Goal: Information Seeking & Learning: Check status

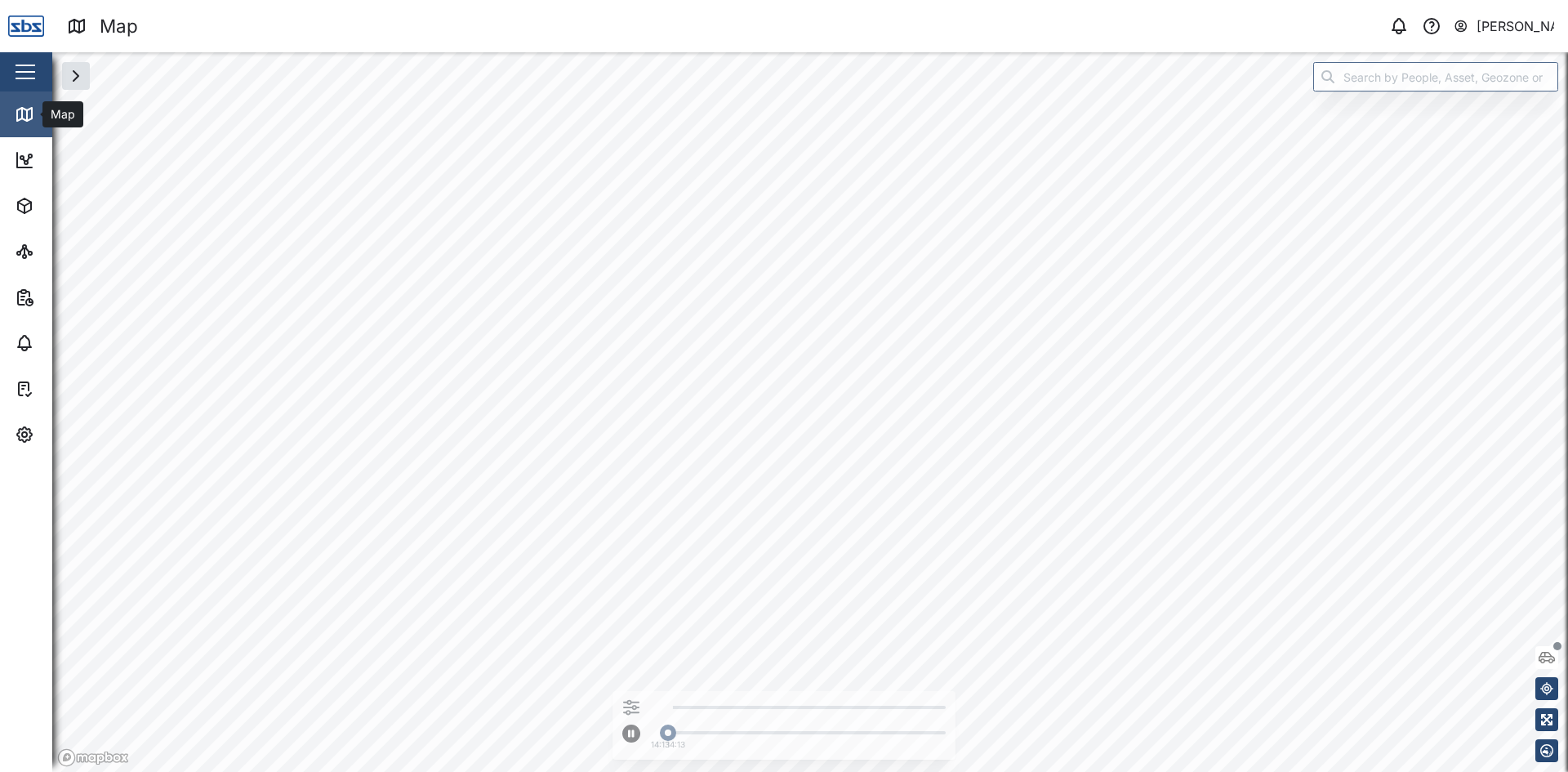
click at [34, 110] on div "Map" at bounding box center [47, 115] width 65 height 20
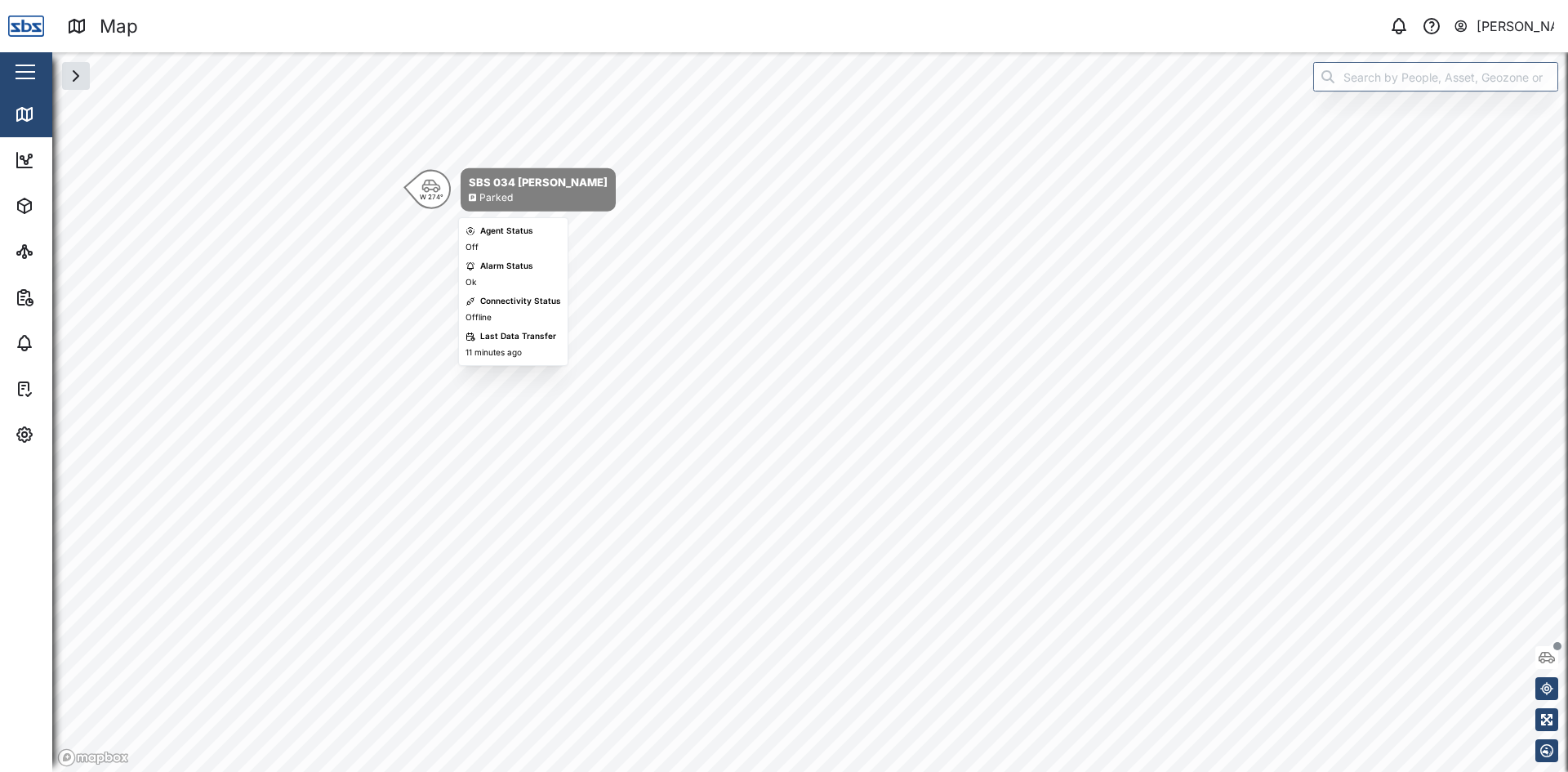
click at [427, 189] on icon "Map marker" at bounding box center [431, 186] width 20 height 15
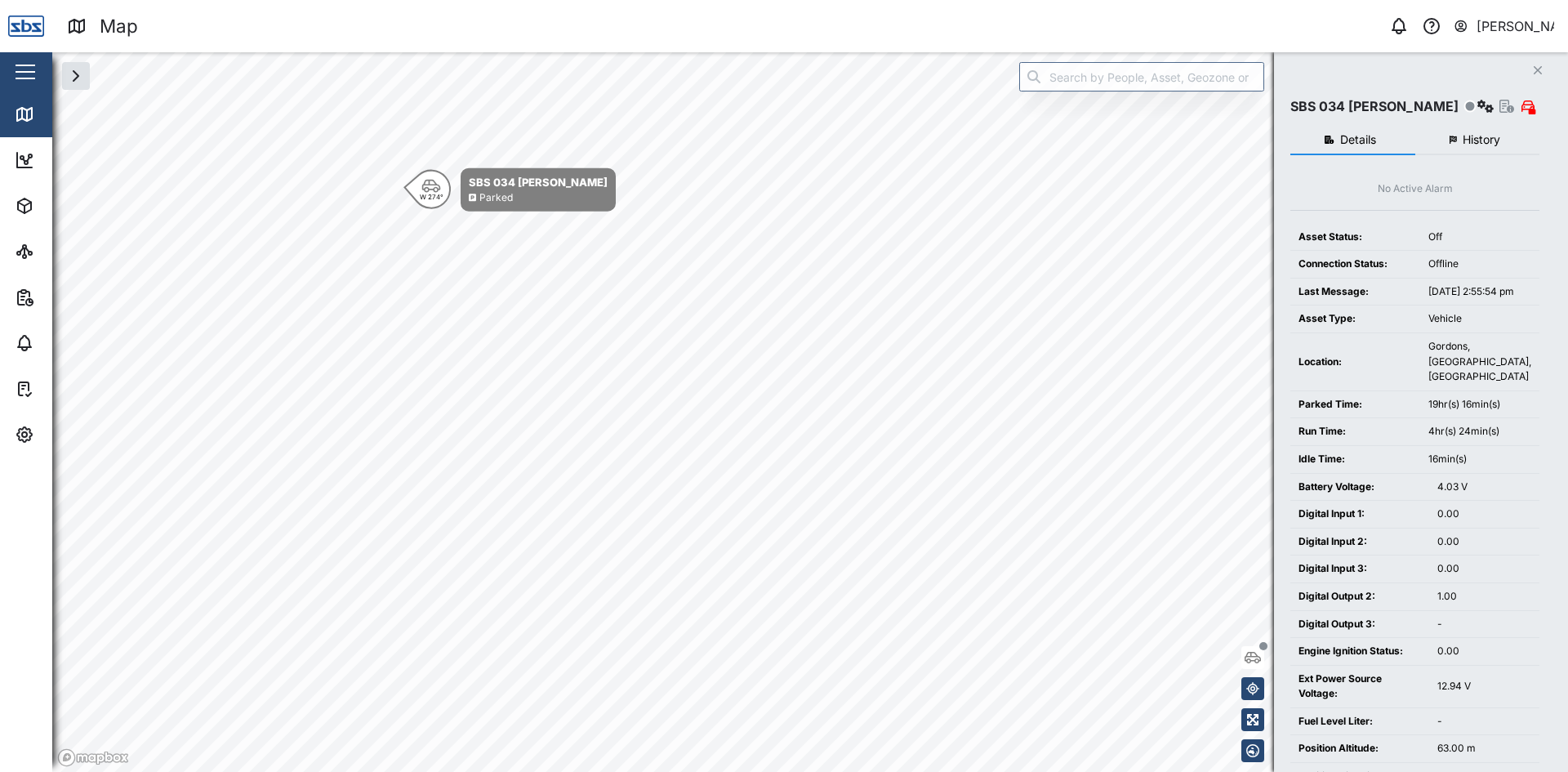
click at [1466, 139] on span "History" at bounding box center [1482, 139] width 38 height 11
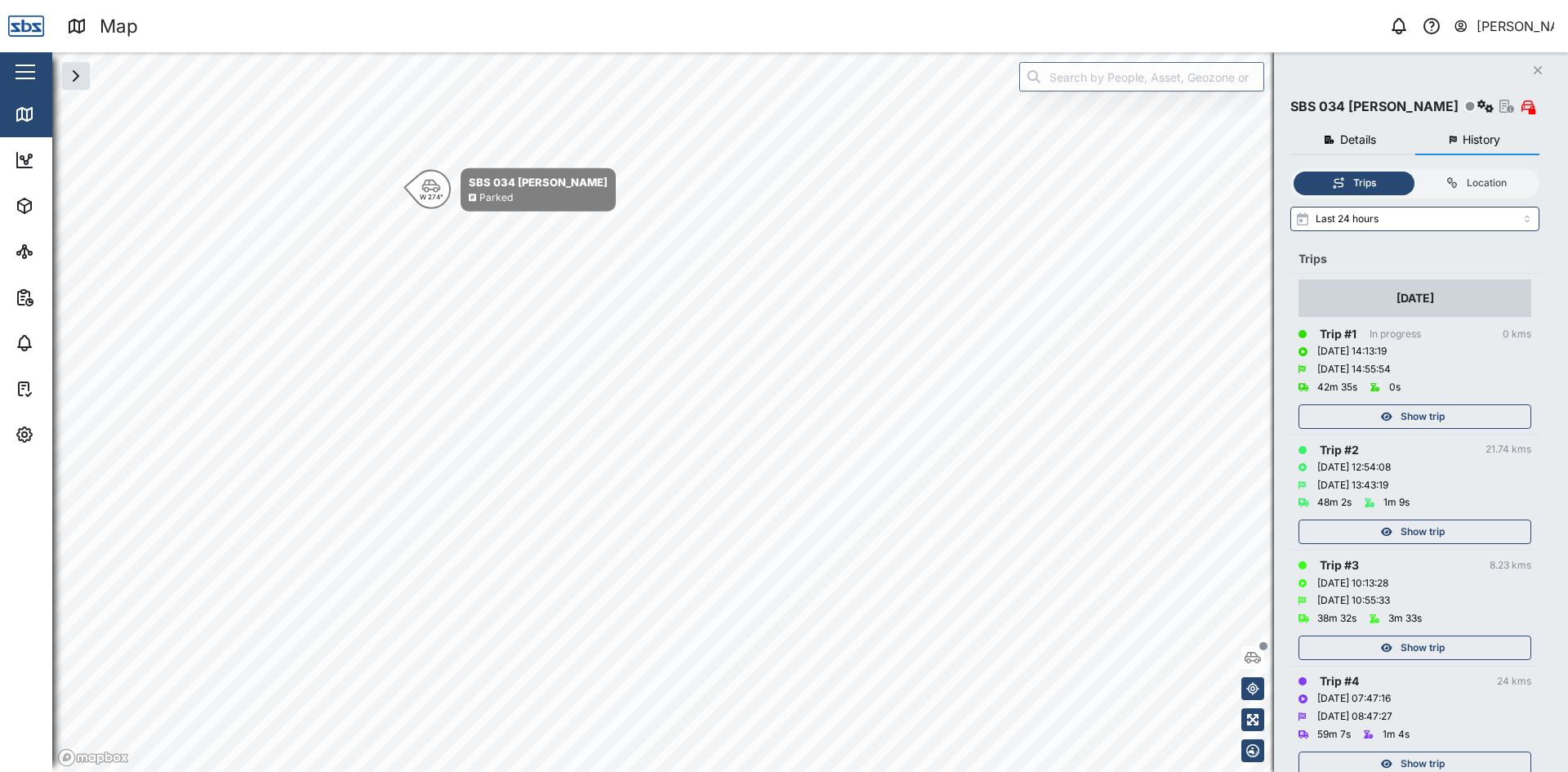
click at [1448, 413] on div "Show trip" at bounding box center [1412, 416] width 212 height 23
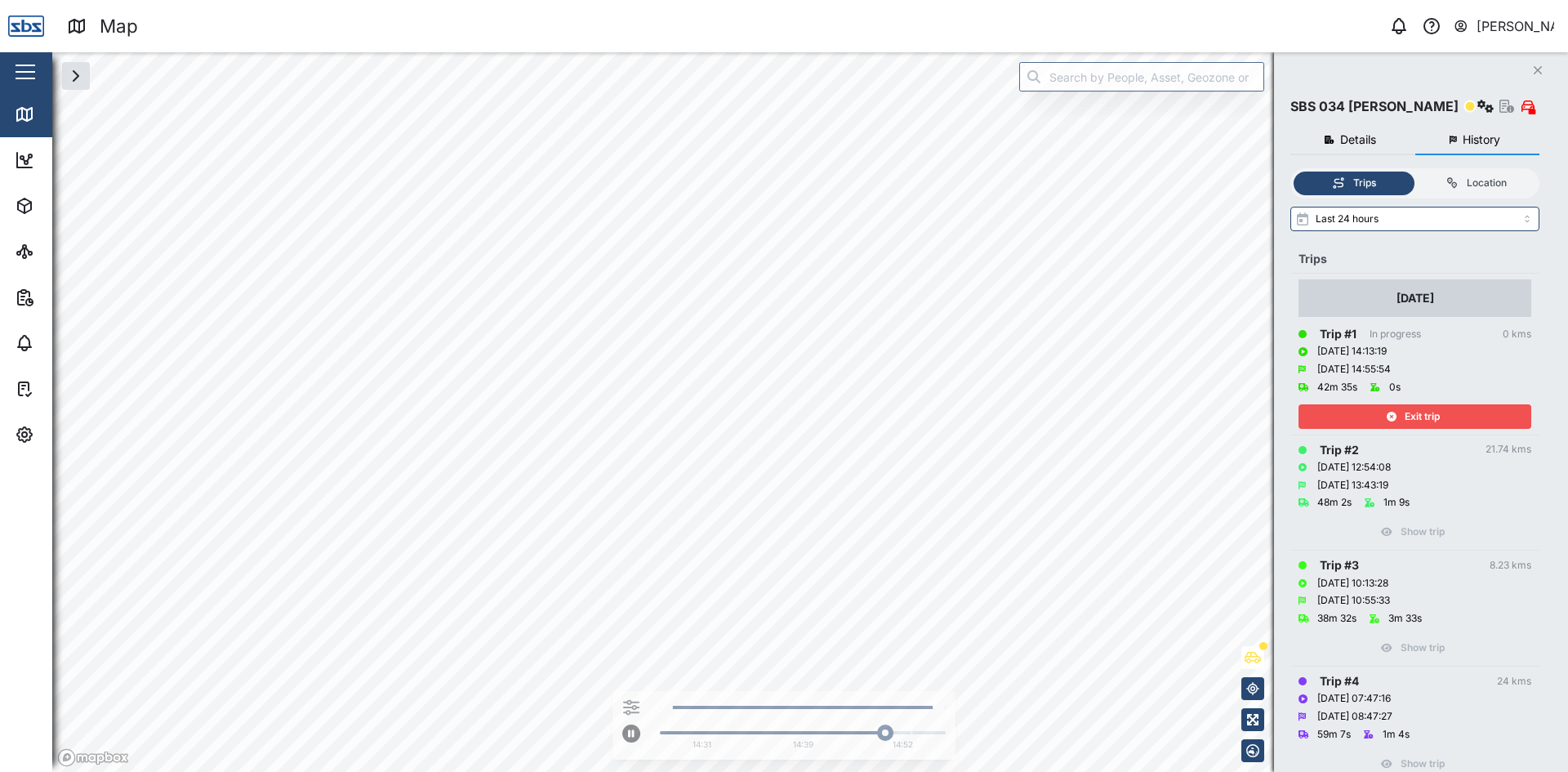
click at [1536, 70] on icon "button" at bounding box center [1538, 70] width 8 height 8
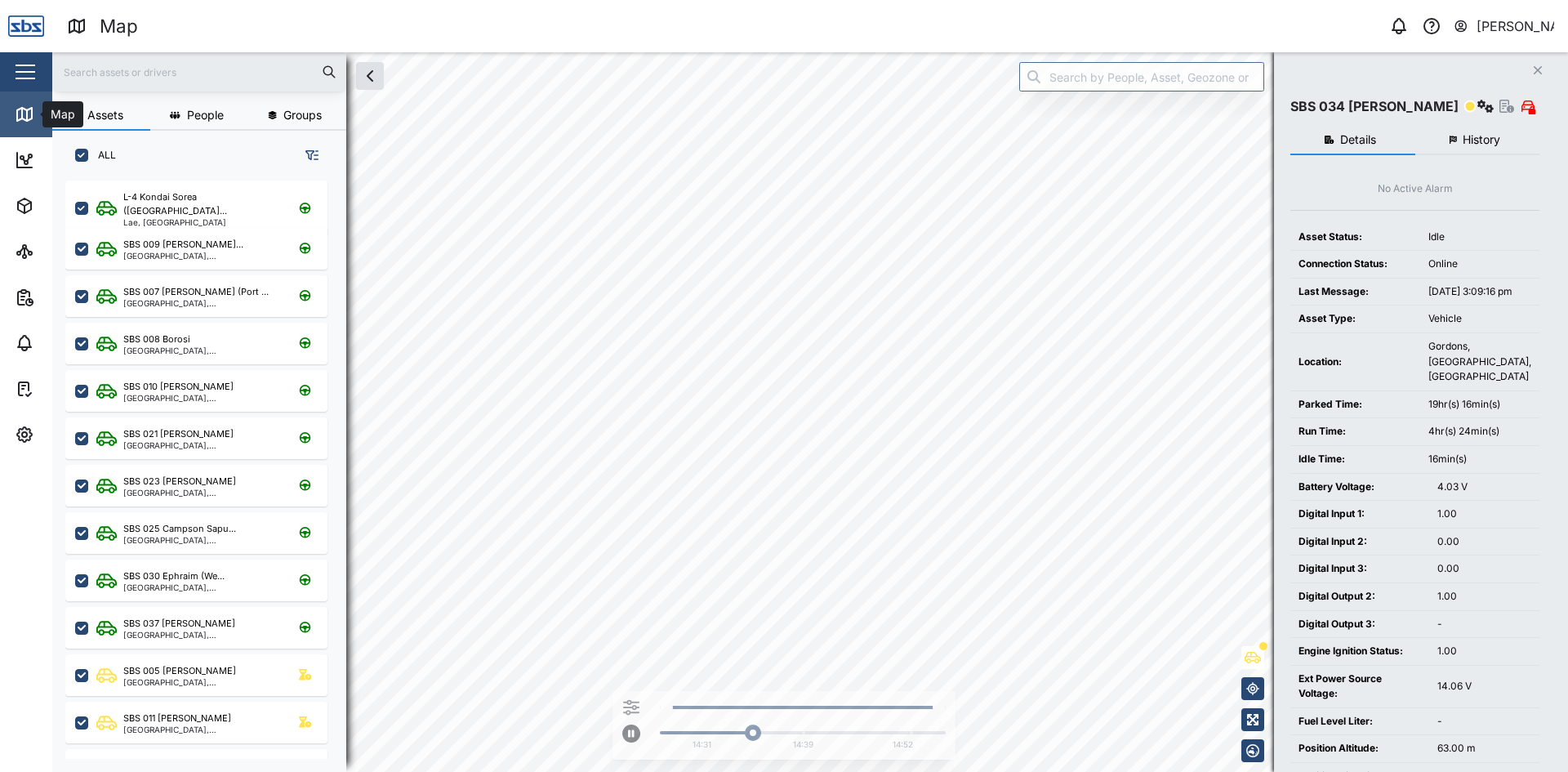
click at [25, 104] on link "Map" at bounding box center [106, 115] width 212 height 46
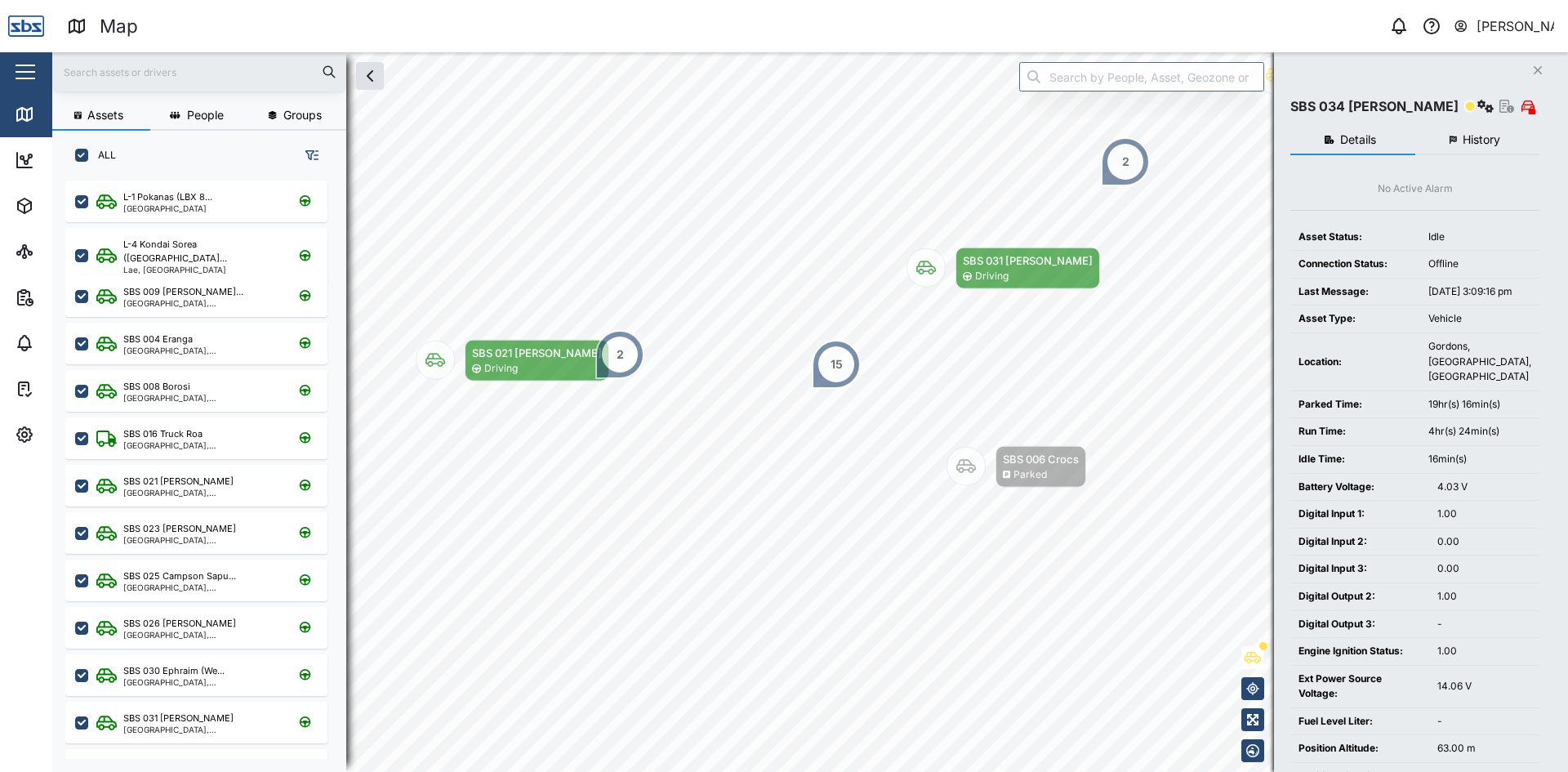
drag, startPoint x: 1539, startPoint y: 61, endPoint x: 1526, endPoint y: 67, distance: 14.3
click at [1538, 61] on button "Close" at bounding box center [1538, 70] width 23 height 23
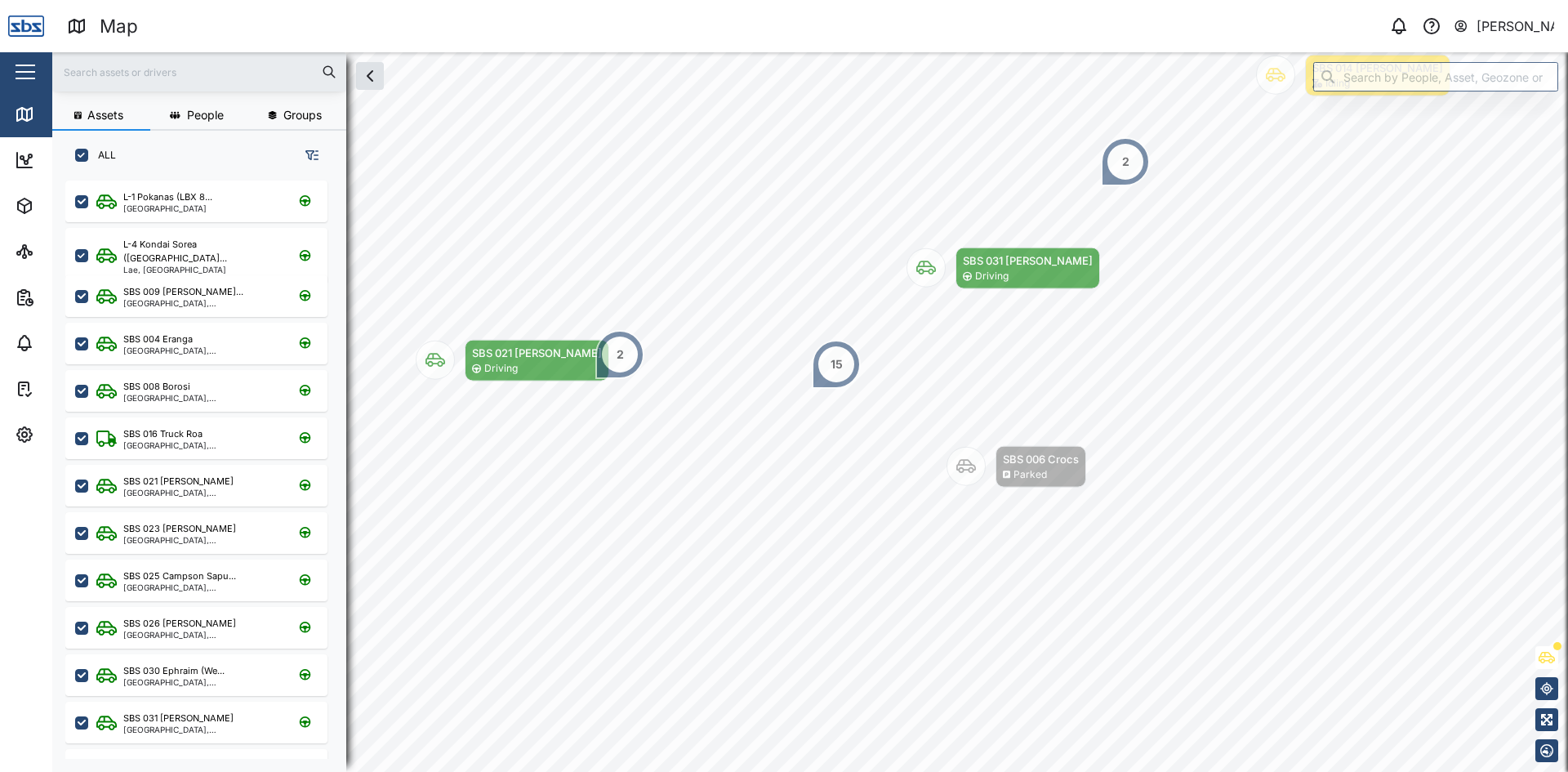
click at [143, 79] on input "text" at bounding box center [199, 72] width 275 height 25
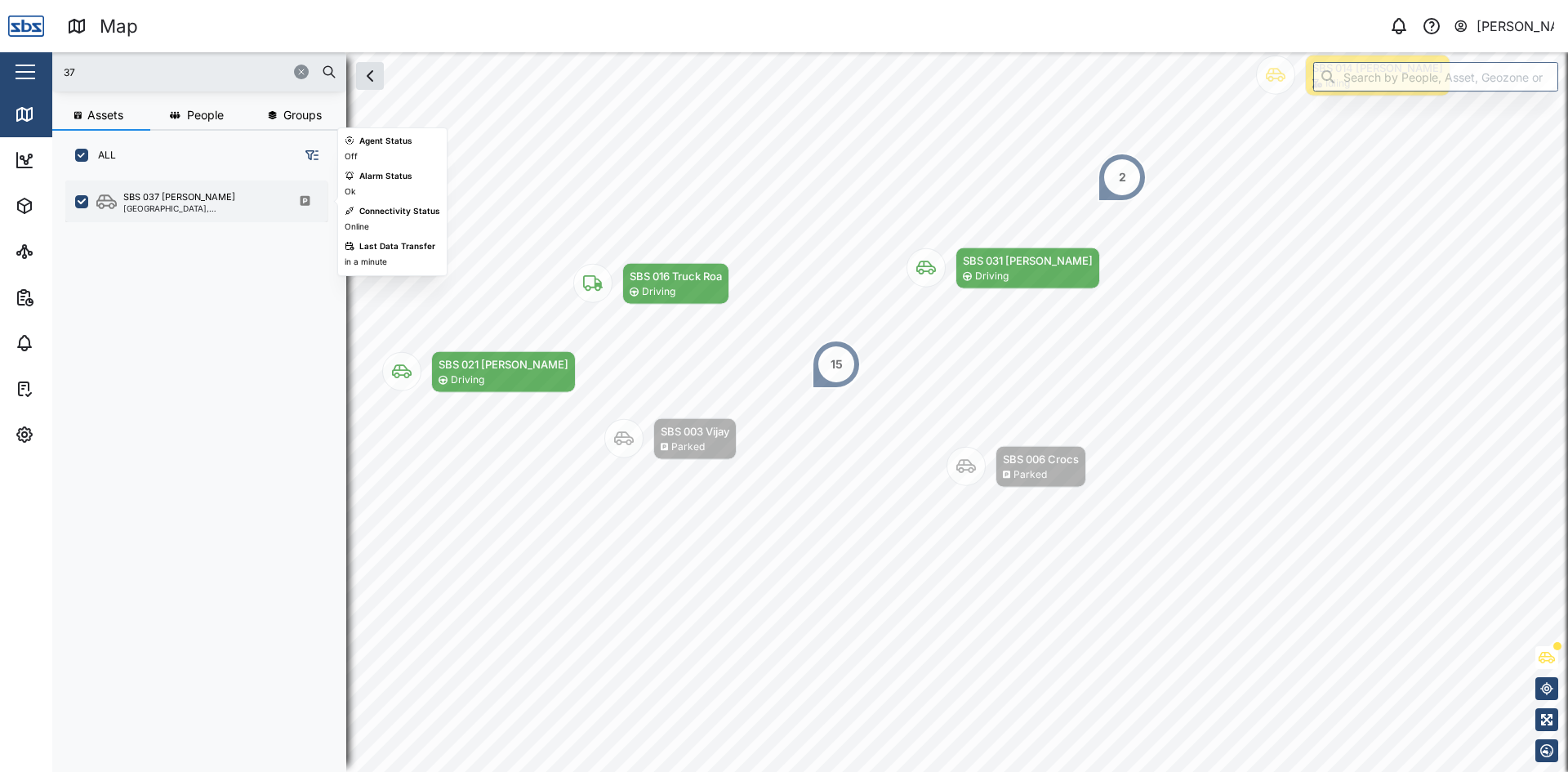
type input "37"
click at [194, 206] on div "[GEOGRAPHIC_DATA], [GEOGRAPHIC_DATA]" at bounding box center [201, 208] width 156 height 8
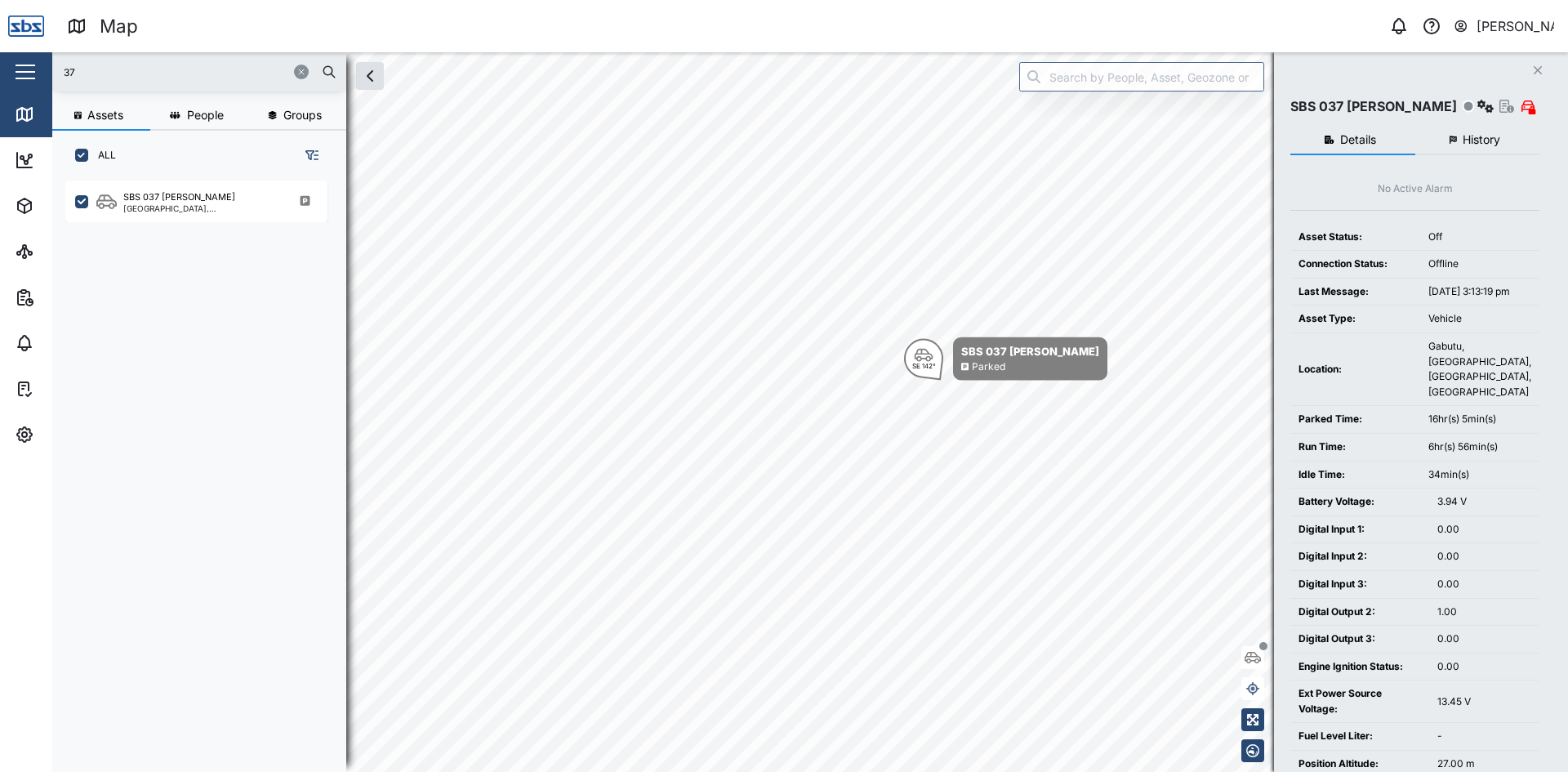
click at [1535, 75] on icon "Close" at bounding box center [1538, 70] width 10 height 13
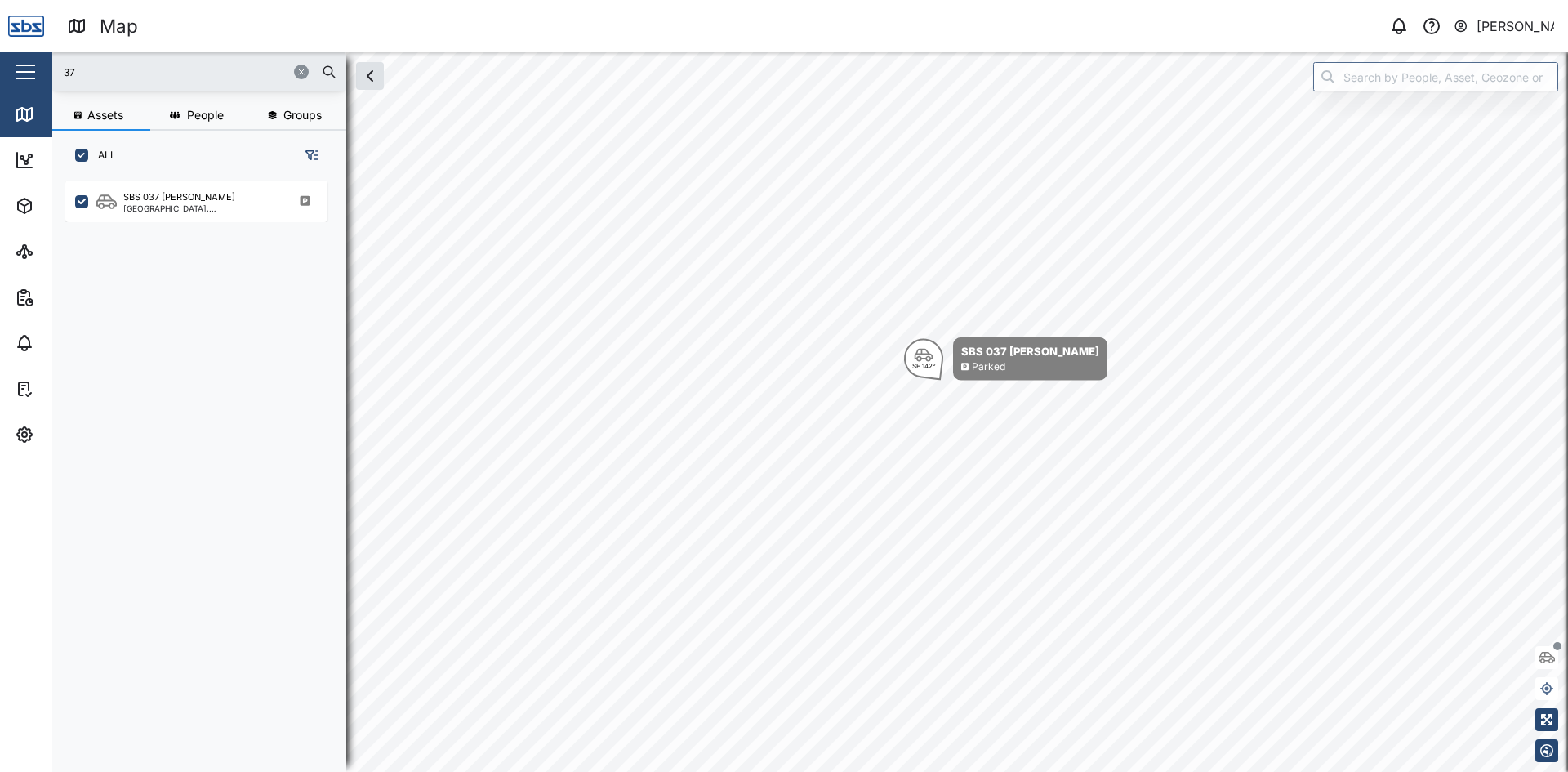
click at [129, 78] on input "37" at bounding box center [199, 72] width 275 height 25
click at [299, 76] on icon "button" at bounding box center [302, 72] width 10 height 10
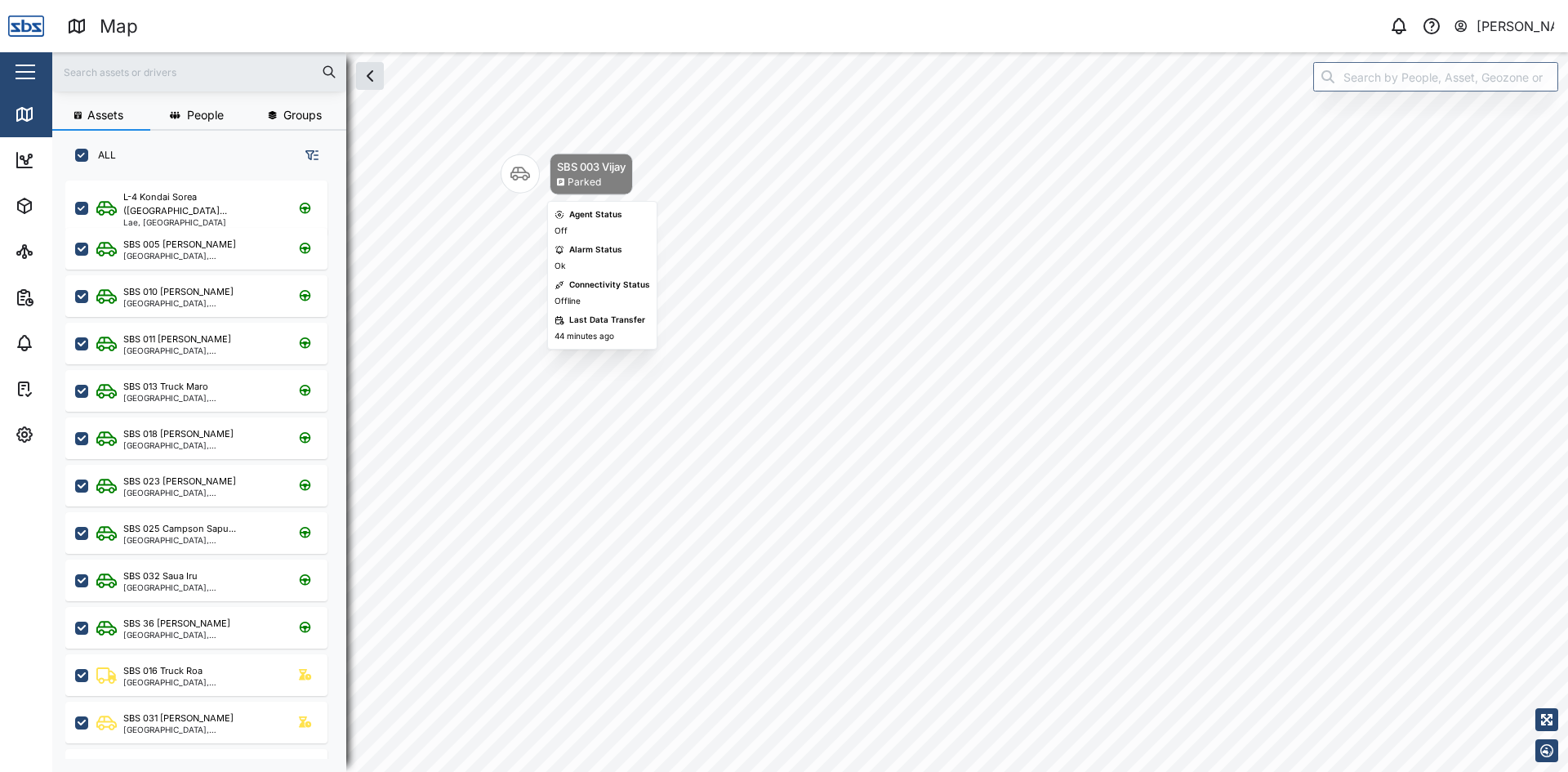
click at [527, 170] on icon "Map marker" at bounding box center [520, 174] width 20 height 20
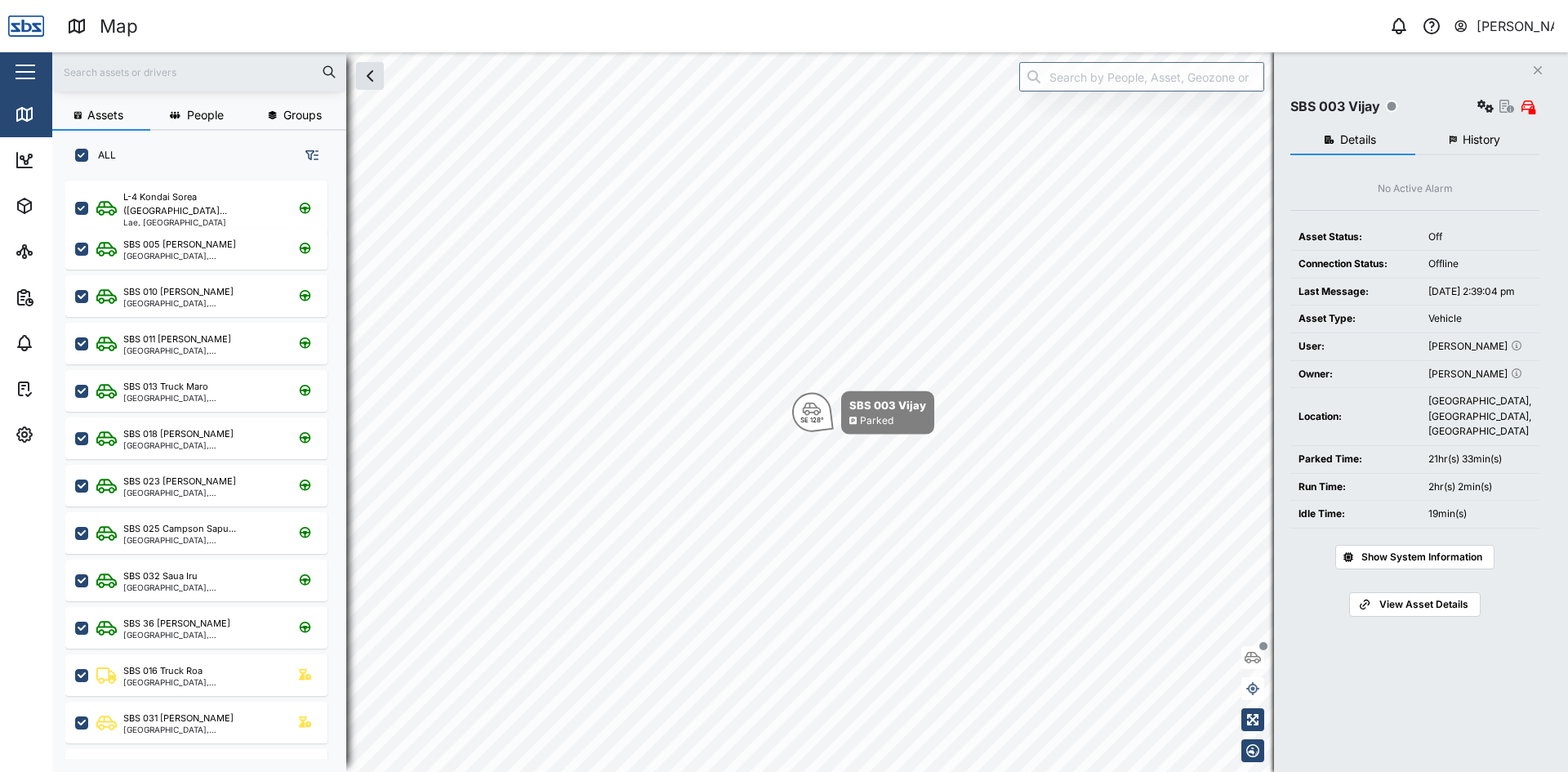
click at [1493, 137] on span "History" at bounding box center [1482, 139] width 38 height 11
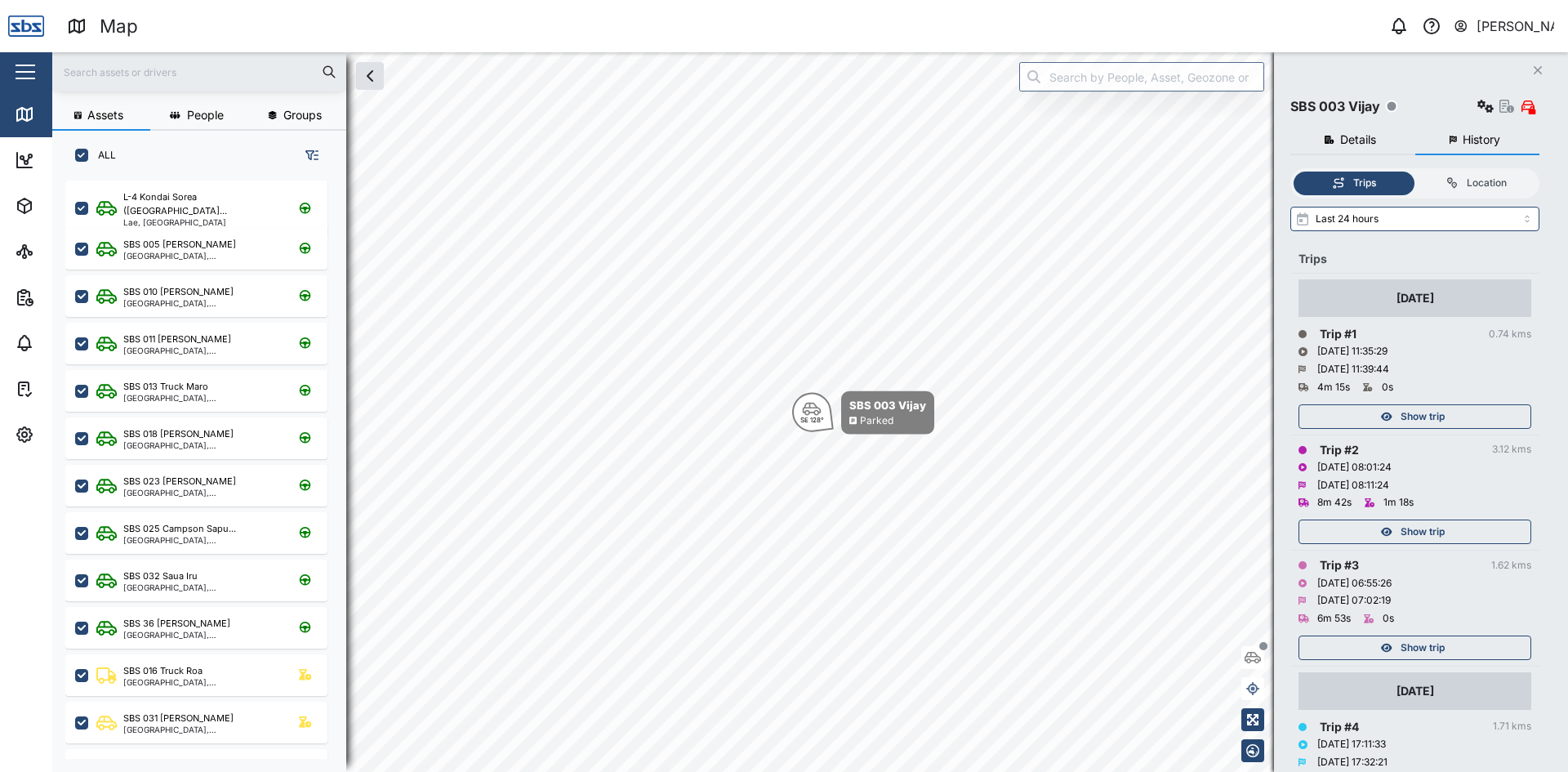
click at [1456, 419] on div "Show trip" at bounding box center [1412, 416] width 212 height 23
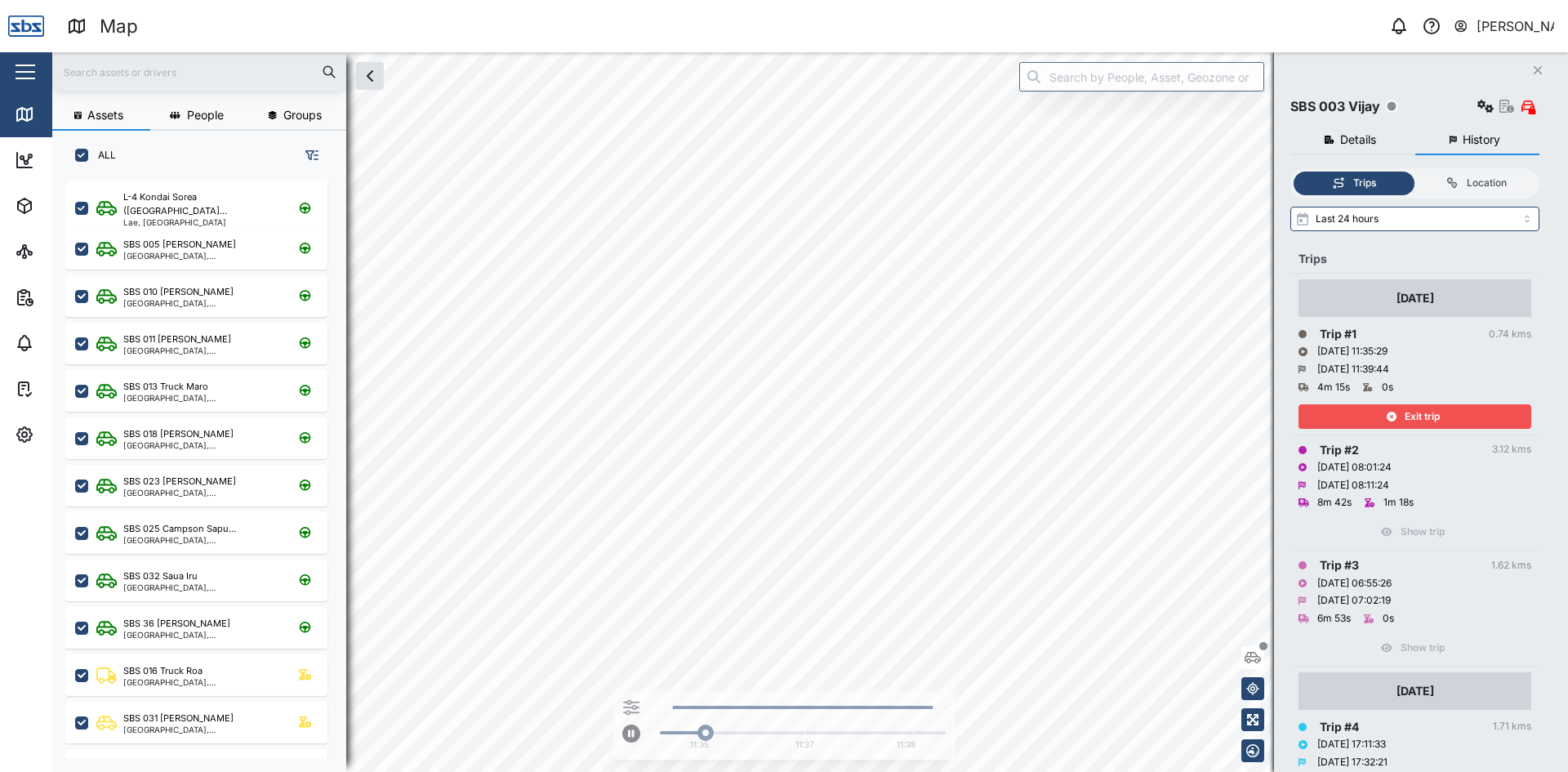
click at [1456, 417] on div "Exit trip" at bounding box center [1412, 416] width 212 height 23
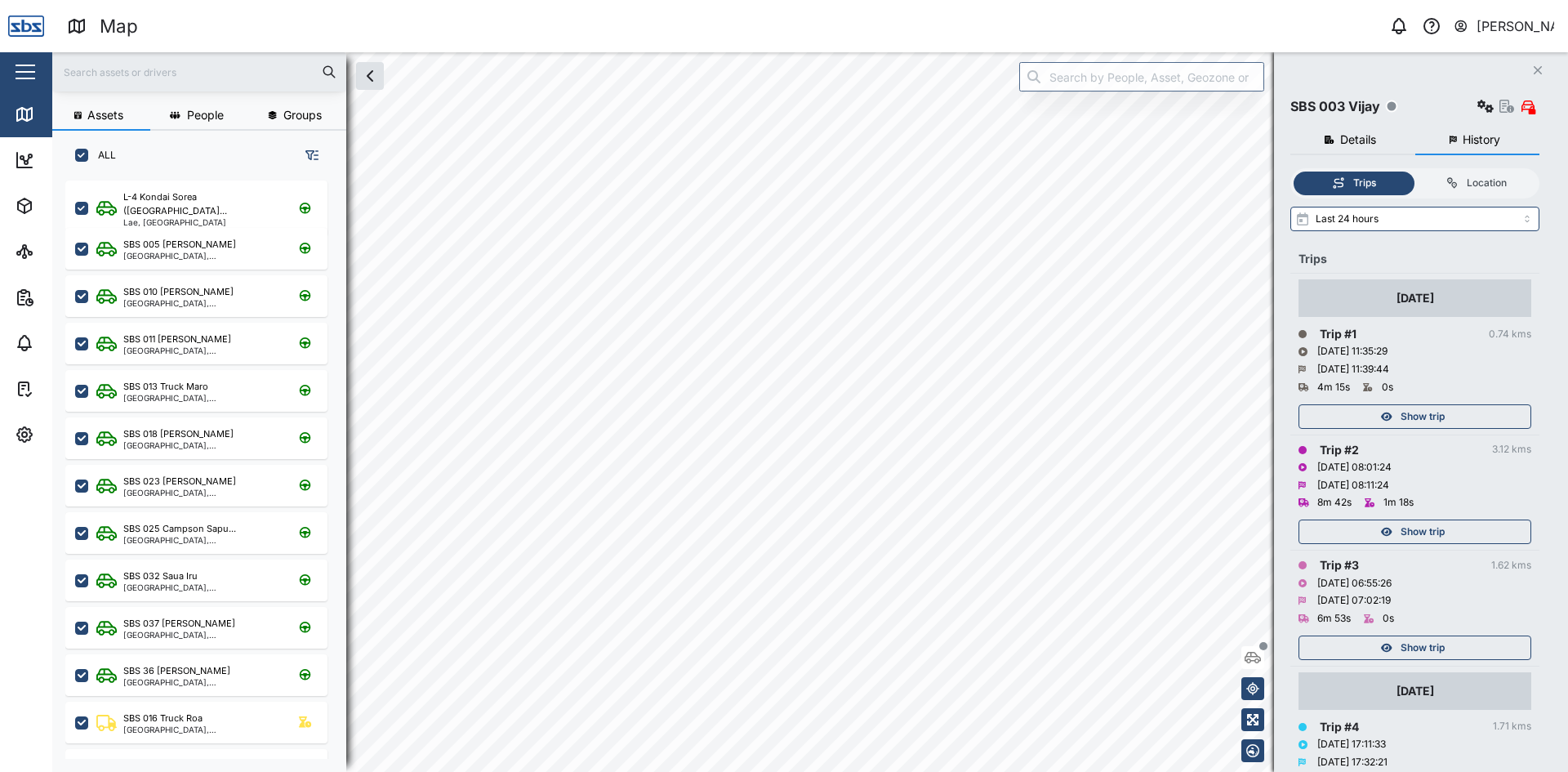
click at [634, 8] on div "Map 0 [PERSON_NAME] Close Map Dashboard Assets ATS Camera Generator Personnel T…" at bounding box center [784, 386] width 1568 height 772
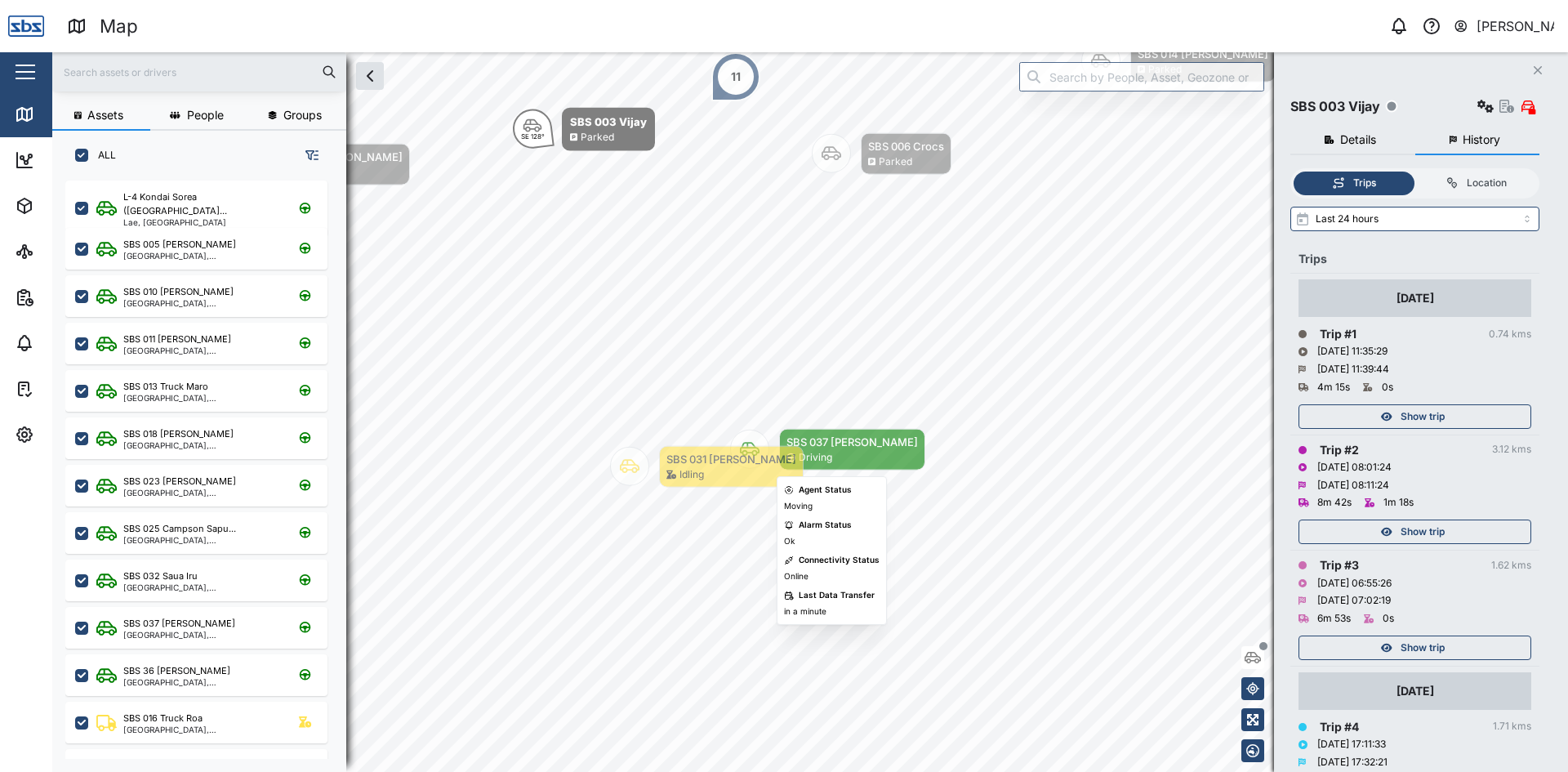
click at [800, 437] on div "SBS 037 [PERSON_NAME]" at bounding box center [852, 442] width 131 height 16
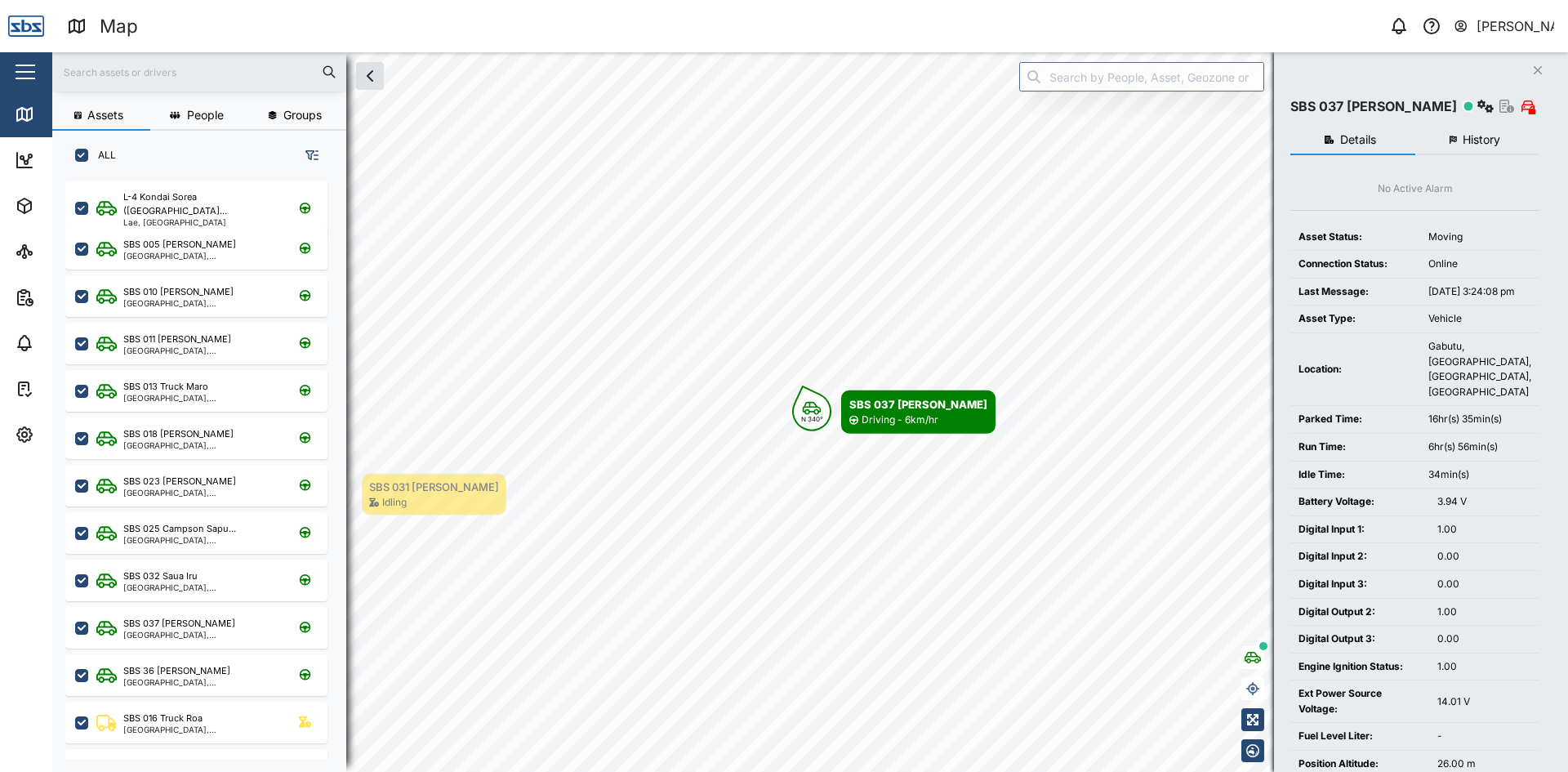
click at [1468, 134] on span "History" at bounding box center [1482, 139] width 38 height 11
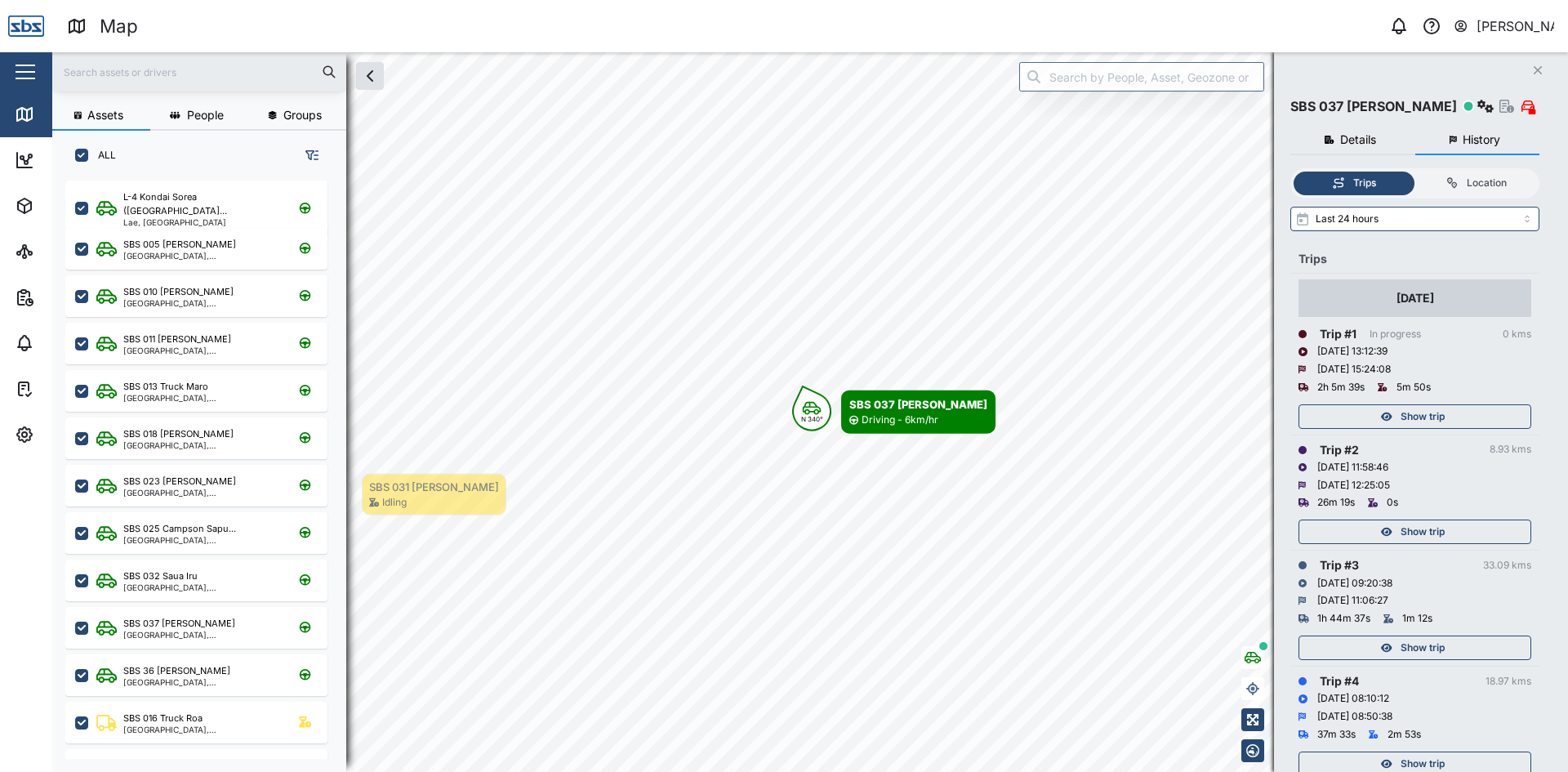
click at [1451, 413] on div "Show trip" at bounding box center [1412, 416] width 212 height 23
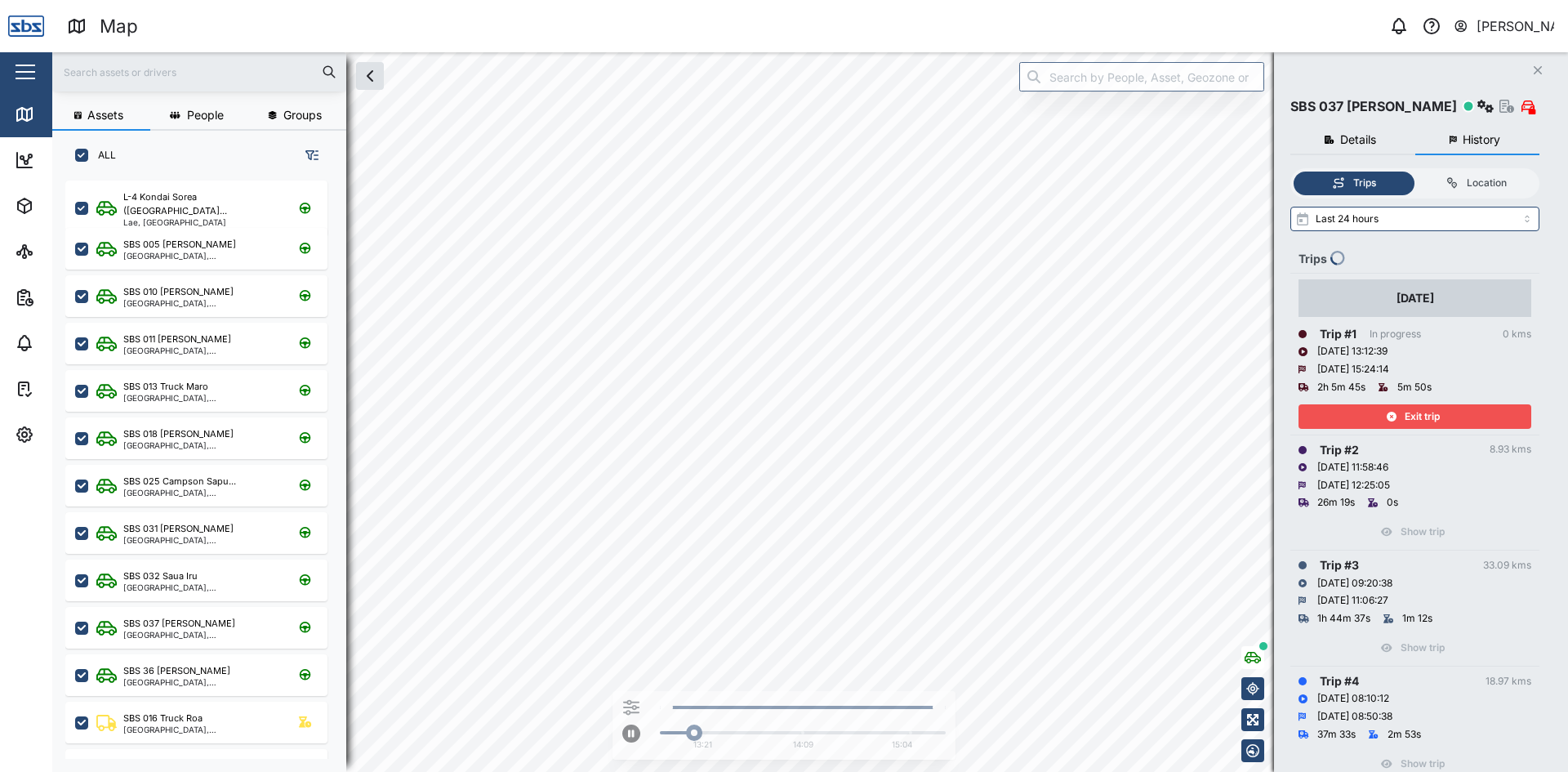
click at [1533, 66] on button "Close" at bounding box center [1538, 70] width 23 height 23
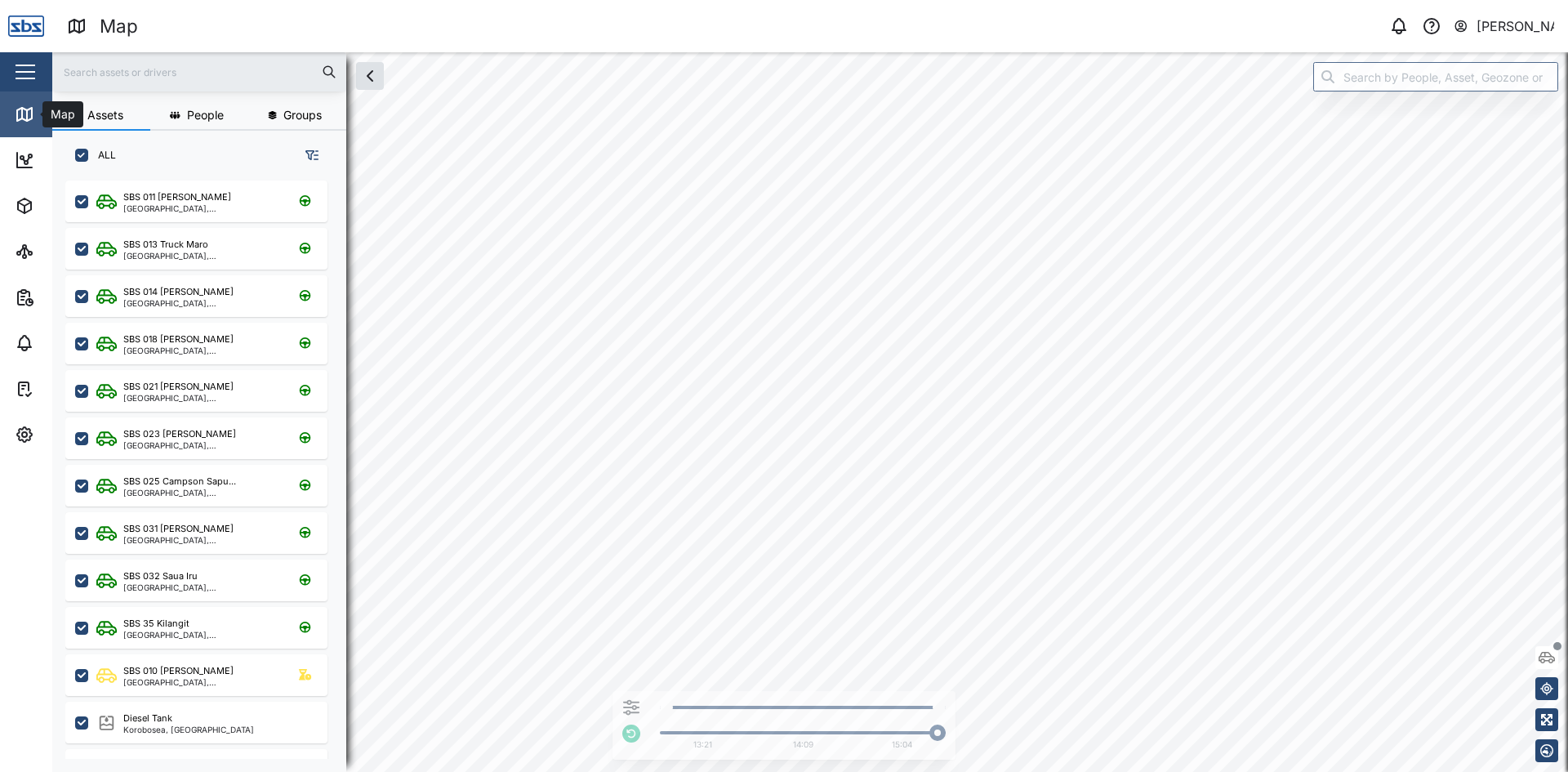
click at [27, 115] on icon at bounding box center [27, 116] width 0 height 11
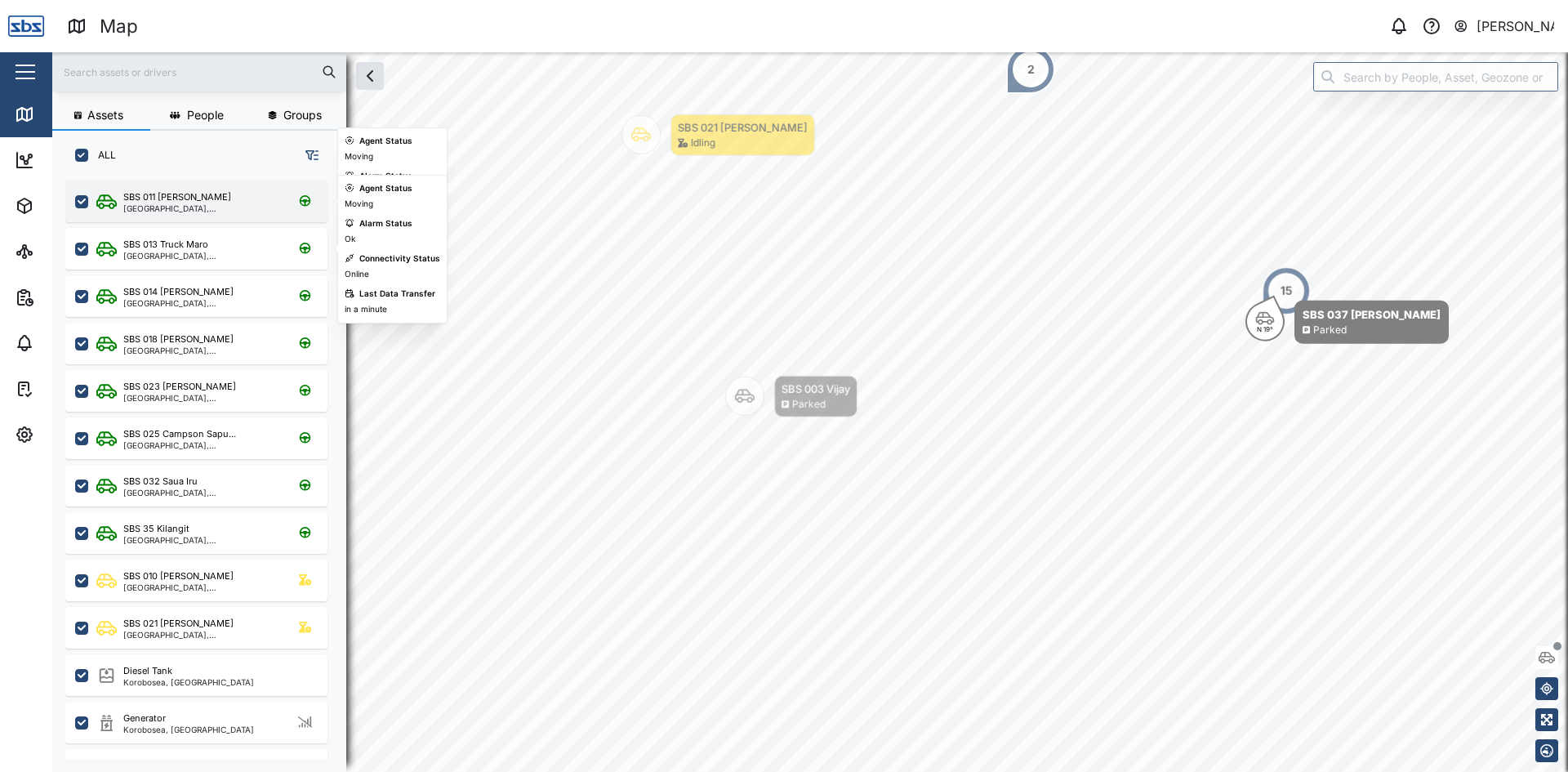
click at [191, 208] on div "[GEOGRAPHIC_DATA], [GEOGRAPHIC_DATA]" at bounding box center [201, 208] width 156 height 8
click at [168, 210] on div "[GEOGRAPHIC_DATA], [GEOGRAPHIC_DATA]" at bounding box center [201, 208] width 156 height 8
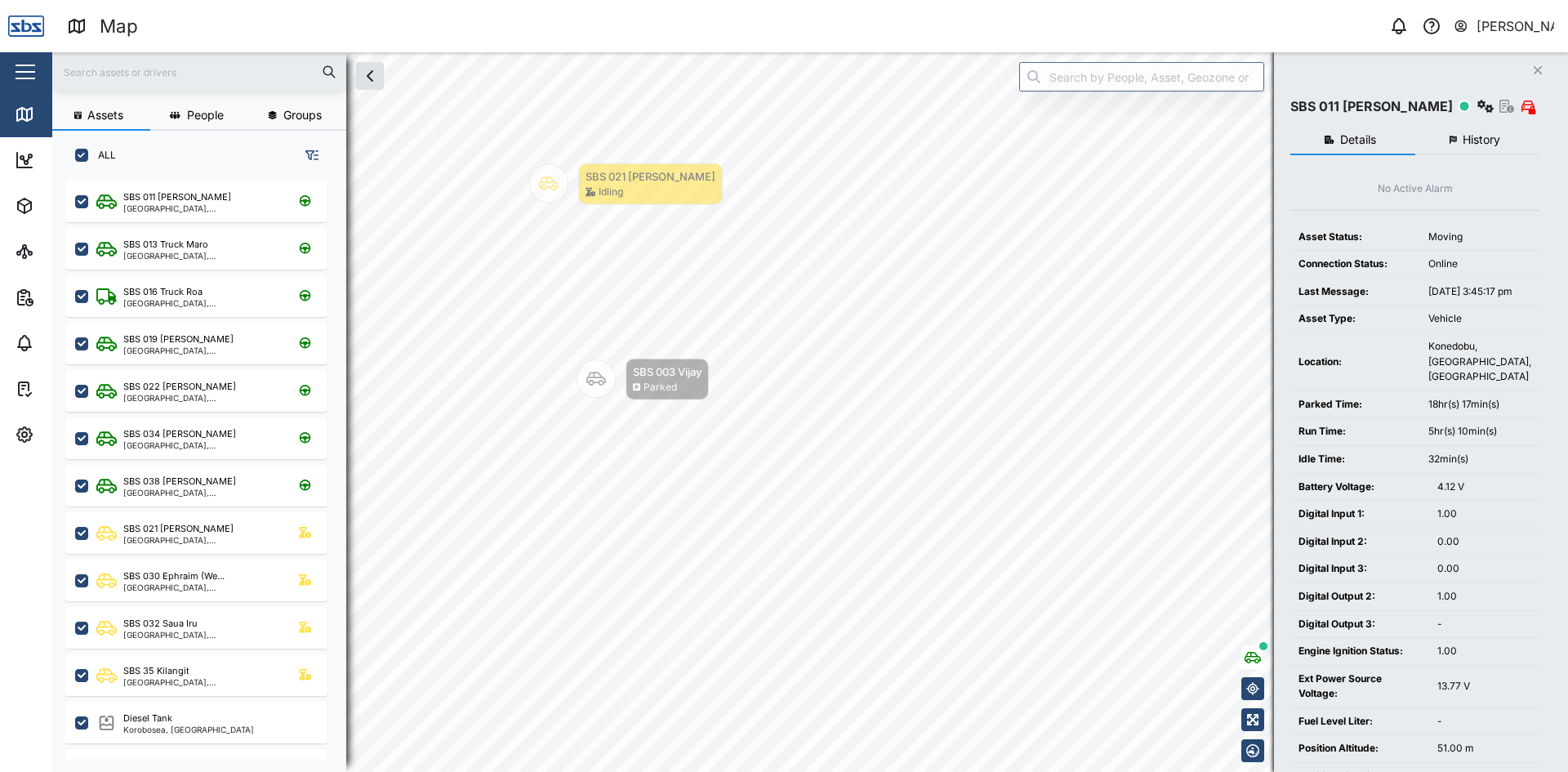
click at [95, 75] on input "text" at bounding box center [199, 72] width 275 height 25
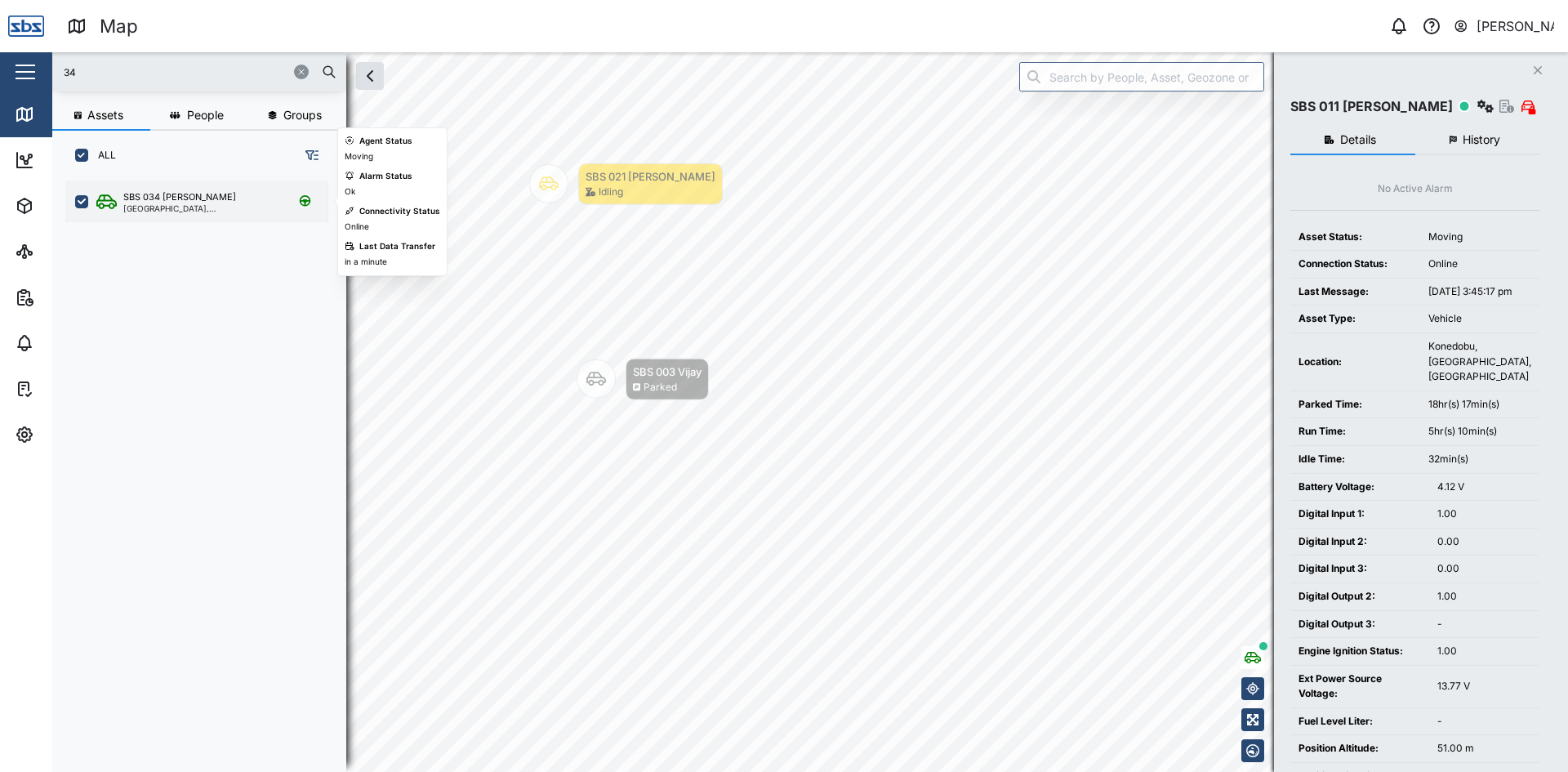
type input "34"
click at [188, 198] on div "SBS 034 [PERSON_NAME]" at bounding box center [201, 197] width 156 height 14
